Goal: Task Accomplishment & Management: Use online tool/utility

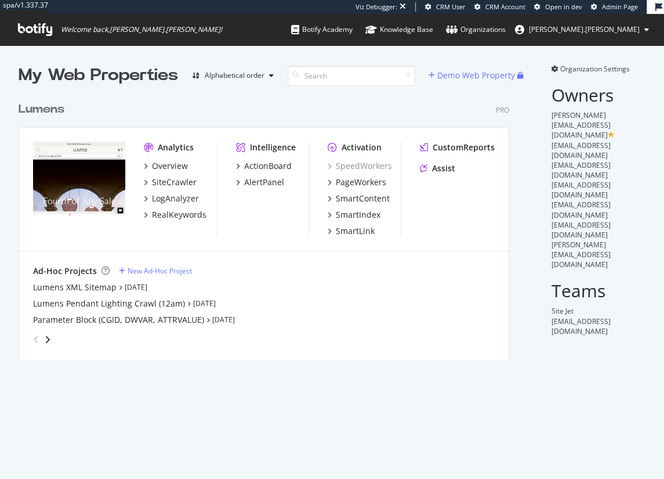
scroll to position [267, 494]
click at [360, 183] on div "PageWorkers" at bounding box center [361, 182] width 50 height 12
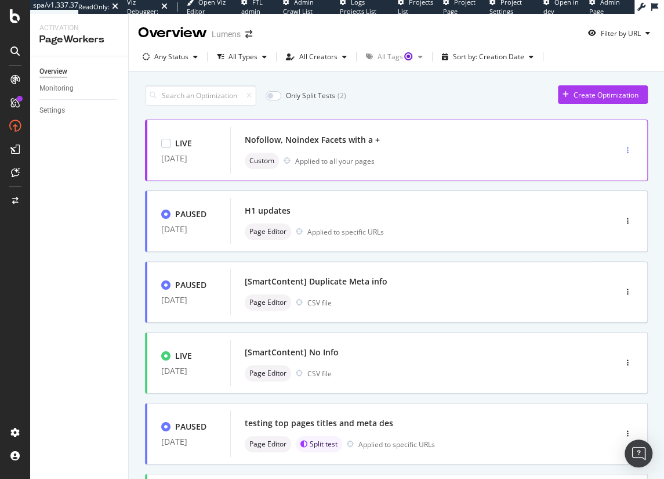
click at [627, 150] on icon "button" at bounding box center [628, 150] width 2 height 7
click at [470, 140] on div "Nofollow, Noindex Facets with a +" at bounding box center [406, 140] width 322 height 16
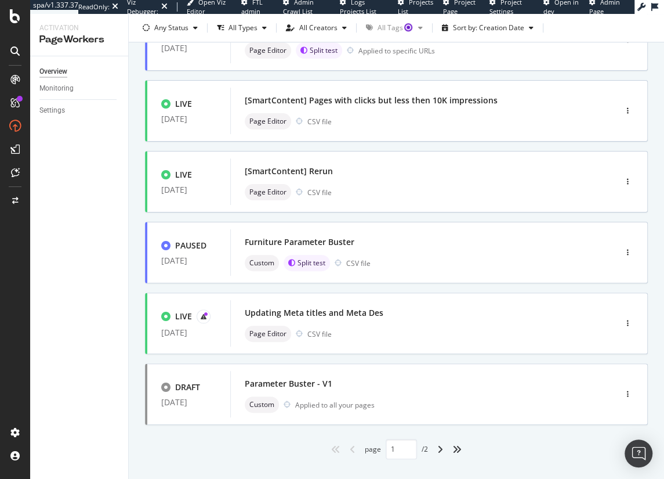
scroll to position [413, 0]
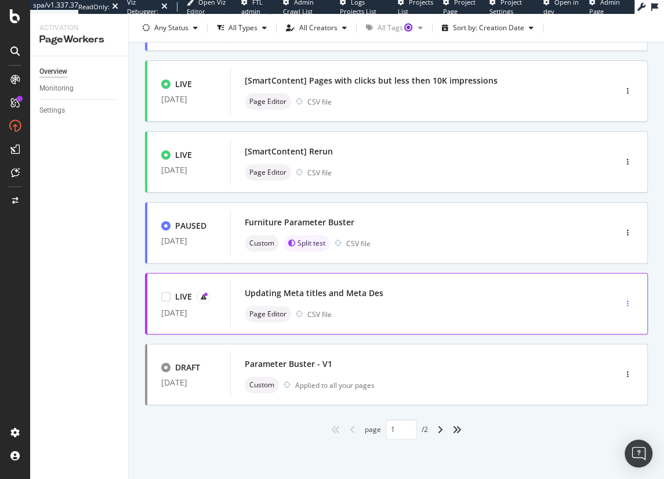
click at [627, 301] on icon "button" at bounding box center [628, 303] width 2 height 7
click at [407, 306] on div "Page Editor CSV file" at bounding box center [406, 314] width 322 height 16
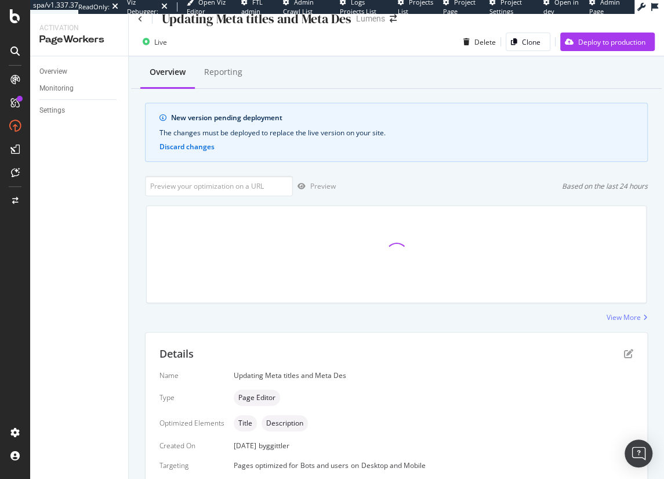
scroll to position [12, 0]
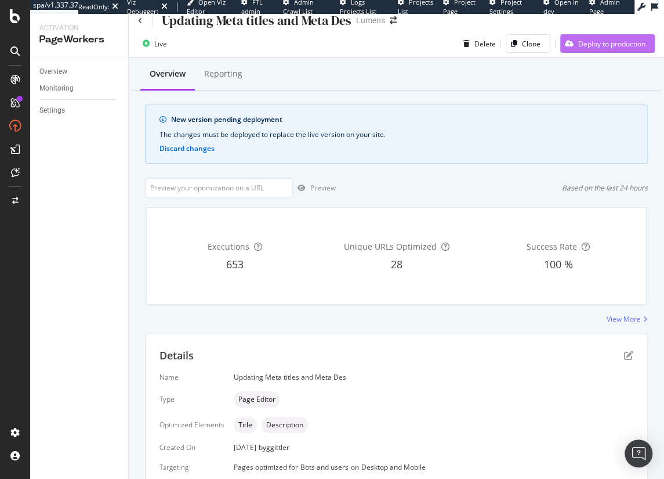
click at [615, 45] on div "Deploy to production" at bounding box center [611, 44] width 67 height 10
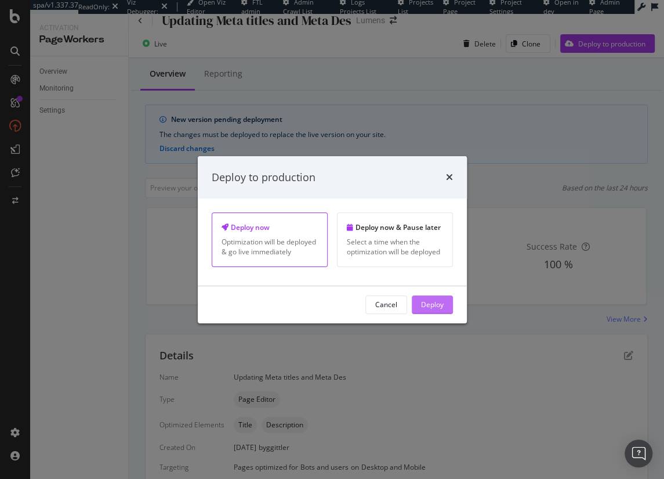
click at [435, 306] on div "Deploy" at bounding box center [432, 304] width 23 height 10
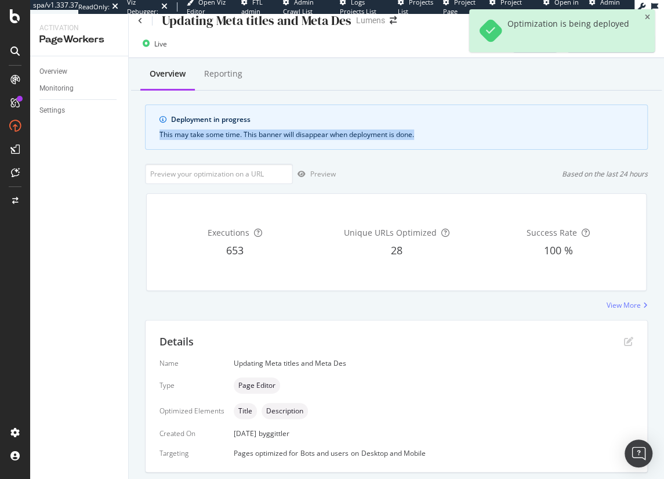
drag, startPoint x: 158, startPoint y: 132, endPoint x: 504, endPoint y: 141, distance: 345.9
click at [480, 143] on div "Deployment in progress This may take some time. This banner will disappear when…" at bounding box center [396, 126] width 503 height 45
click at [504, 141] on div "Deployment in progress This may take some time. This banner will disappear when…" at bounding box center [396, 126] width 503 height 45
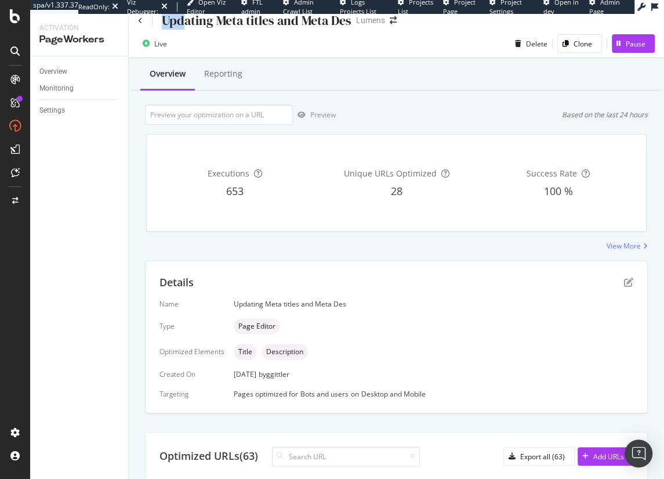
scroll to position [3, 0]
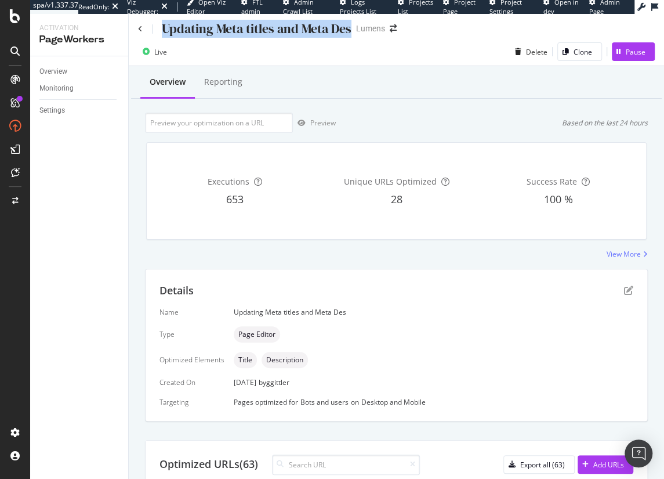
drag, startPoint x: 163, startPoint y: 19, endPoint x: 349, endPoint y: 27, distance: 185.8
click at [349, 27] on div "Updating Meta titles and Meta Des" at bounding box center [257, 29] width 190 height 18
copy div "Updating Meta titles and Meta Des"
click at [139, 27] on icon at bounding box center [140, 29] width 5 height 7
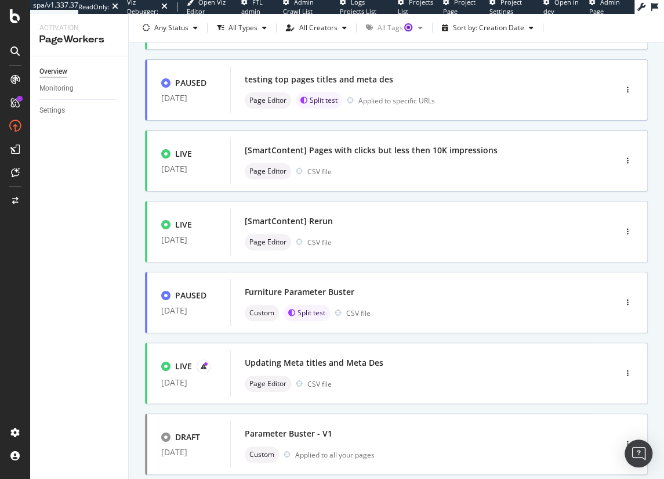
scroll to position [413, 0]
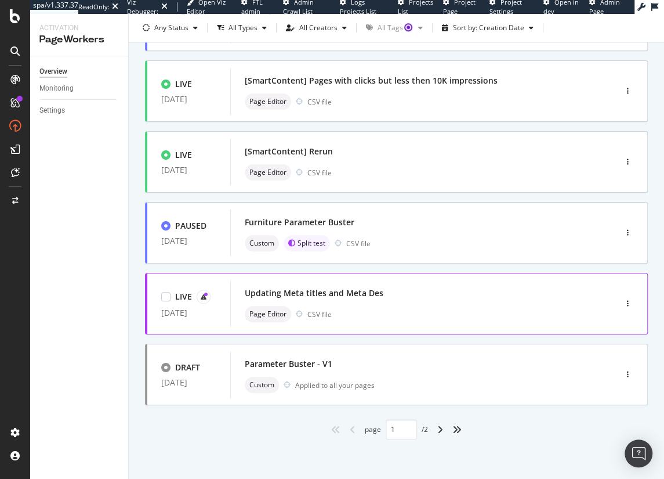
click at [426, 306] on div "Page Editor CSV file" at bounding box center [406, 314] width 322 height 16
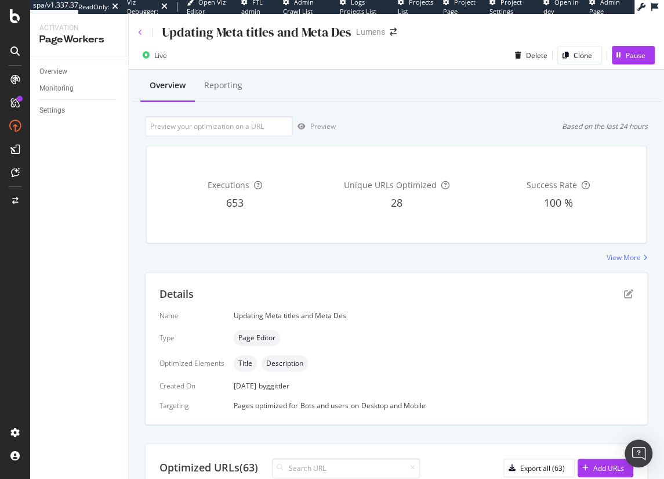
click at [141, 30] on icon at bounding box center [140, 32] width 5 height 7
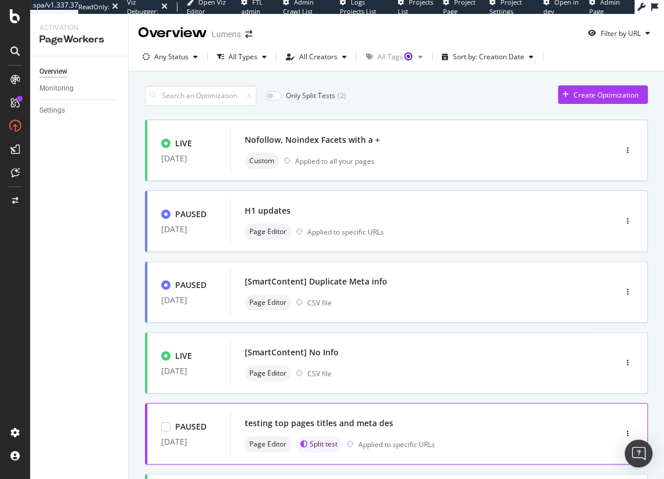
scroll to position [413, 0]
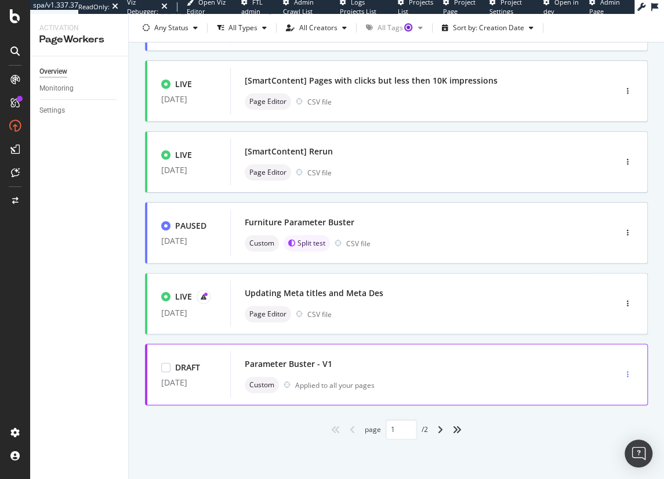
click at [627, 371] on icon "button" at bounding box center [628, 374] width 2 height 7
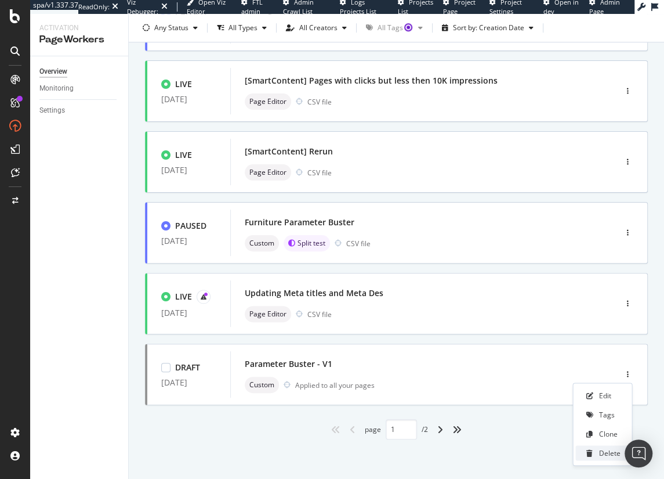
click at [602, 453] on div "Delete" at bounding box center [609, 453] width 21 height 10
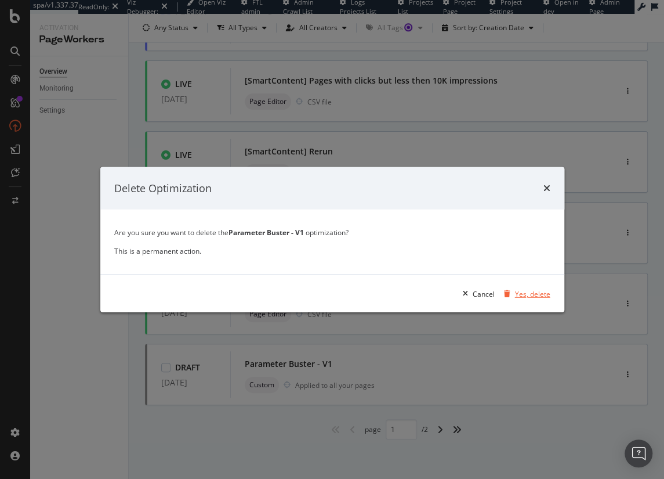
click at [544, 293] on div "Yes, delete" at bounding box center [532, 293] width 35 height 10
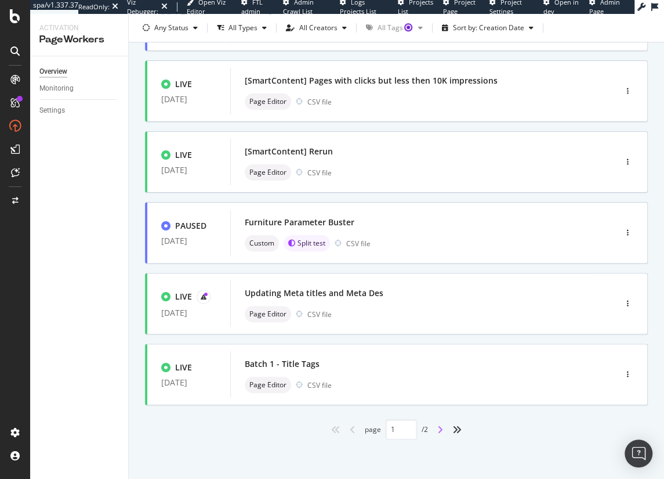
click at [437, 428] on icon "angle-right" at bounding box center [440, 429] width 6 height 9
type input "2"
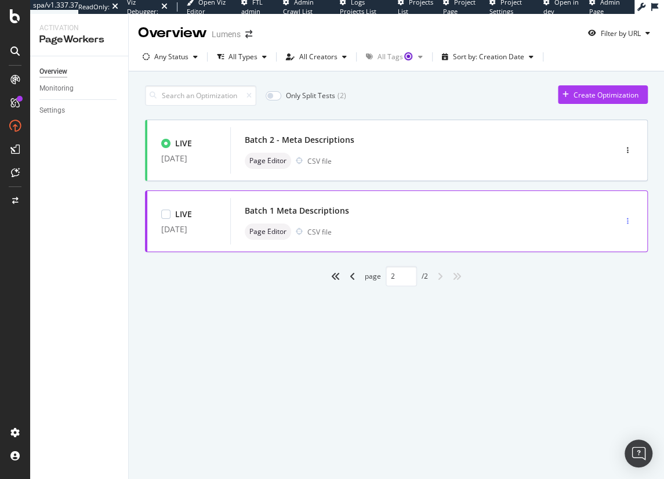
click at [628, 219] on icon "button" at bounding box center [628, 221] width 2 height 7
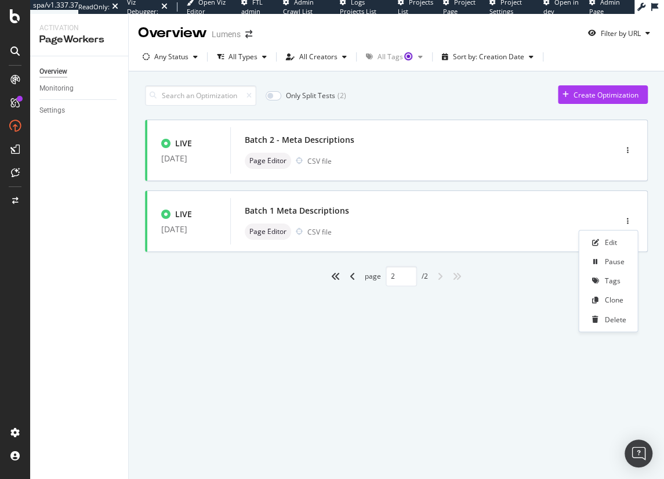
click at [502, 320] on div "Only Split Tests ( 2 ) Create Optimization LIVE 27 Jun. 2025 Batch 2 - Meta Des…" at bounding box center [397, 198] width 536 height 255
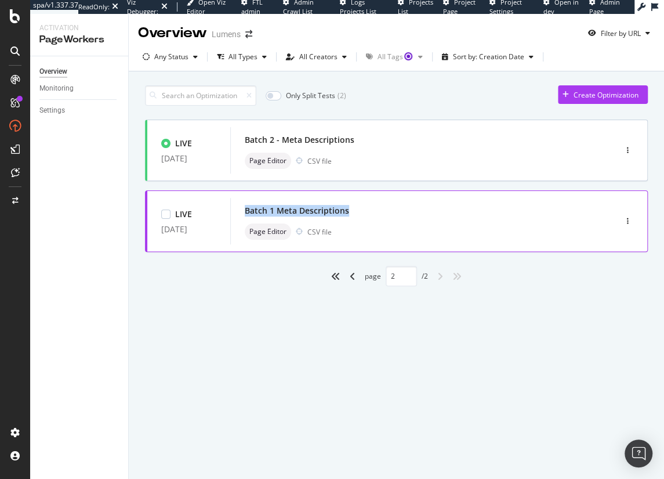
drag, startPoint x: 365, startPoint y: 211, endPoint x: 245, endPoint y: 210, distance: 120.1
click at [245, 210] on div "Batch 1 Meta Descriptions" at bounding box center [406, 210] width 322 height 16
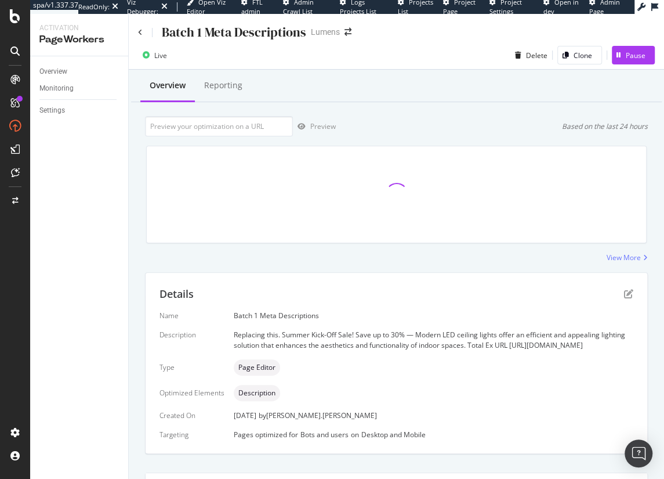
scroll to position [223, 0]
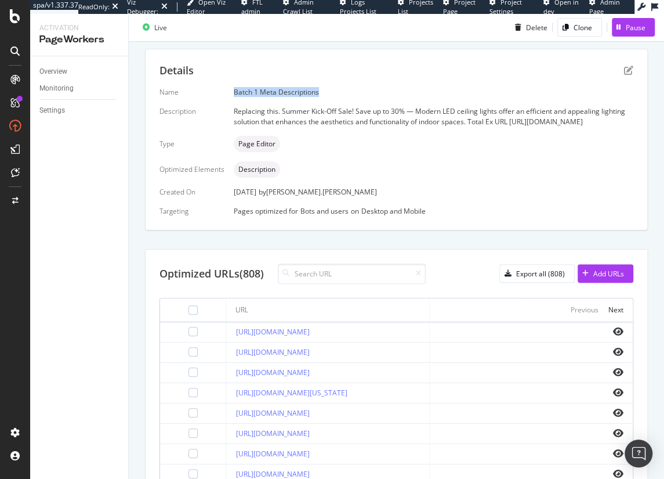
drag, startPoint x: 330, startPoint y: 95, endPoint x: 226, endPoint y: 92, distance: 103.3
click at [226, 92] on div "Name Batch 1 Meta Descriptions Description Replacing this. Summer Kick-Off Sale…" at bounding box center [397, 151] width 474 height 129
copy div "Batch 1 Meta Descriptions"
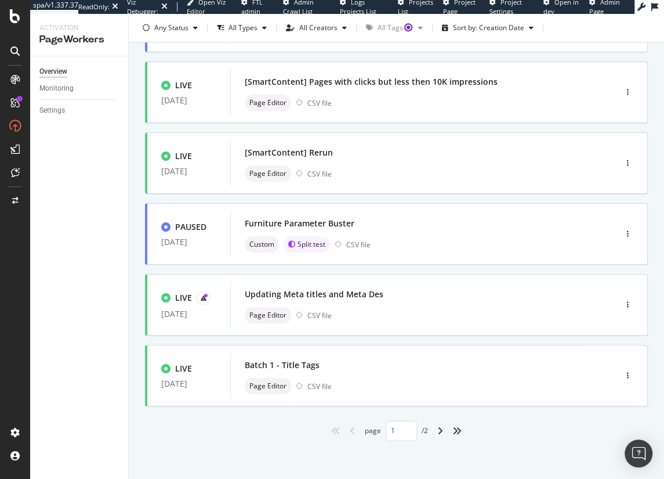
scroll to position [412, 0]
click at [438, 431] on icon "angle-right" at bounding box center [440, 430] width 6 height 9
type input "2"
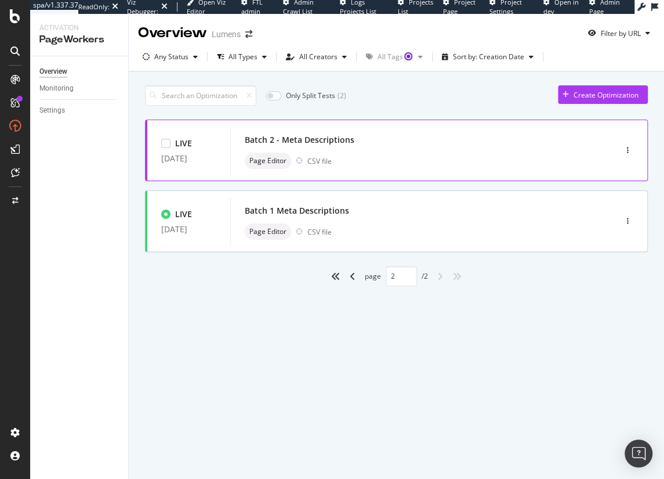
click at [408, 158] on div "Page Editor CSV file" at bounding box center [406, 161] width 322 height 16
